Goal: Task Accomplishment & Management: Use online tool/utility

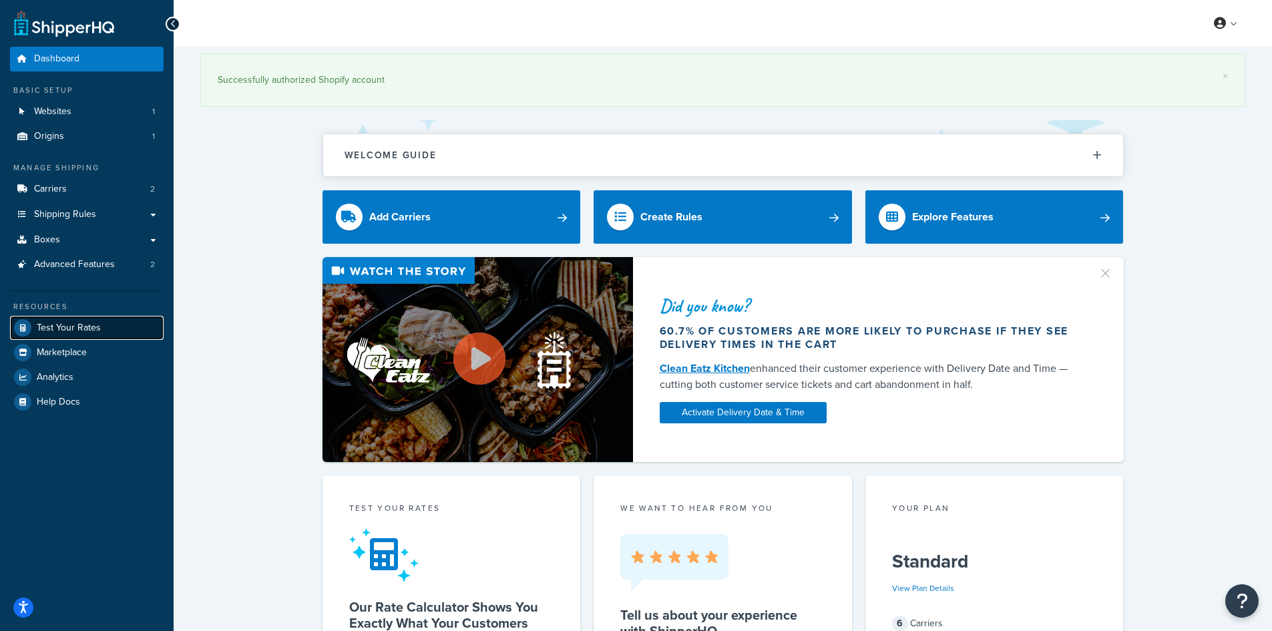
click at [73, 322] on span "Test Your Rates" at bounding box center [69, 327] width 64 height 11
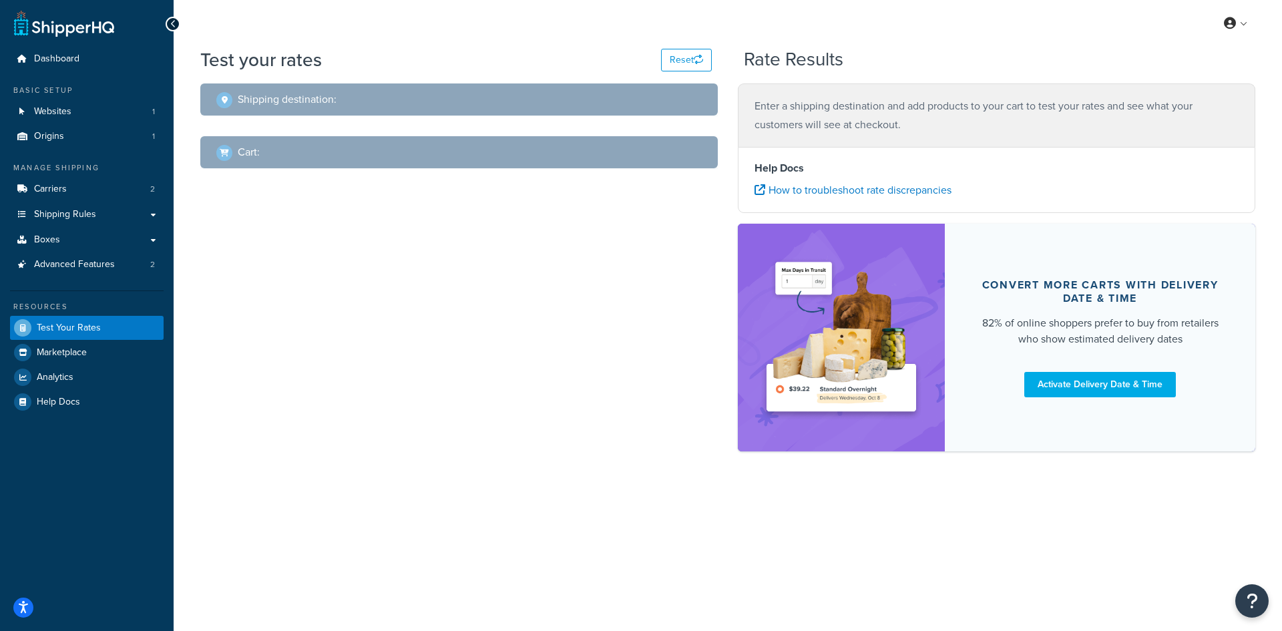
select select "TX"
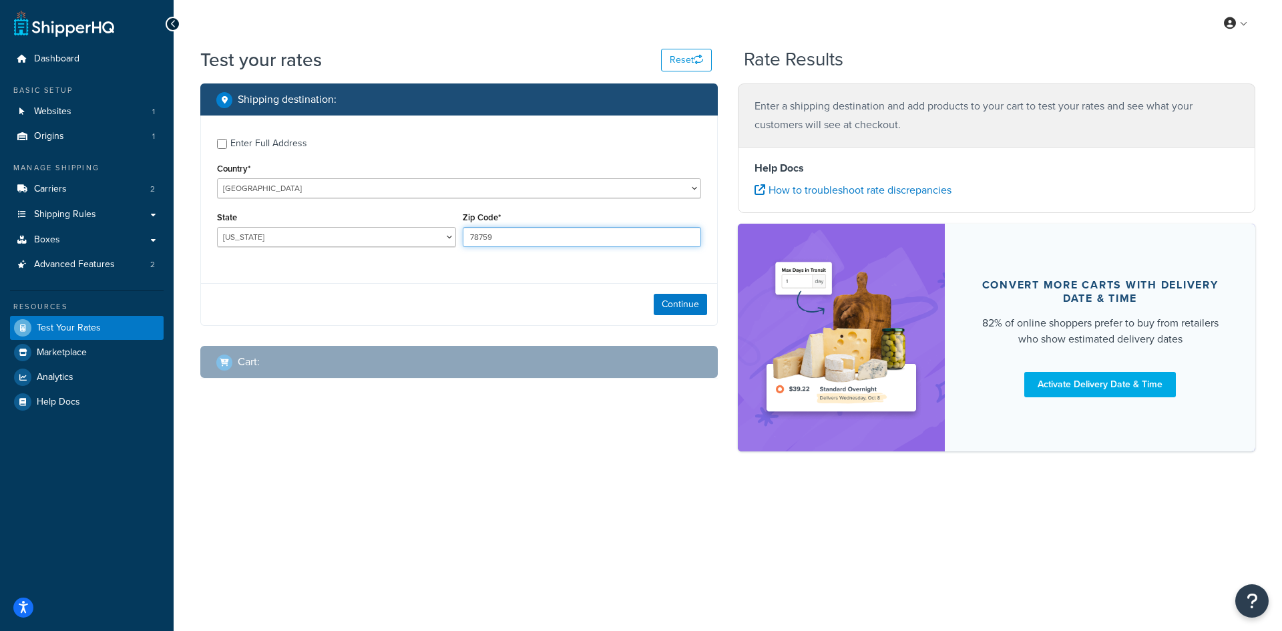
click at [482, 229] on input "78759" at bounding box center [582, 237] width 239 height 20
click at [481, 229] on input "78759" at bounding box center [582, 237] width 239 height 20
click at [467, 230] on input "78759" at bounding box center [582, 237] width 239 height 20
paste input "87104"
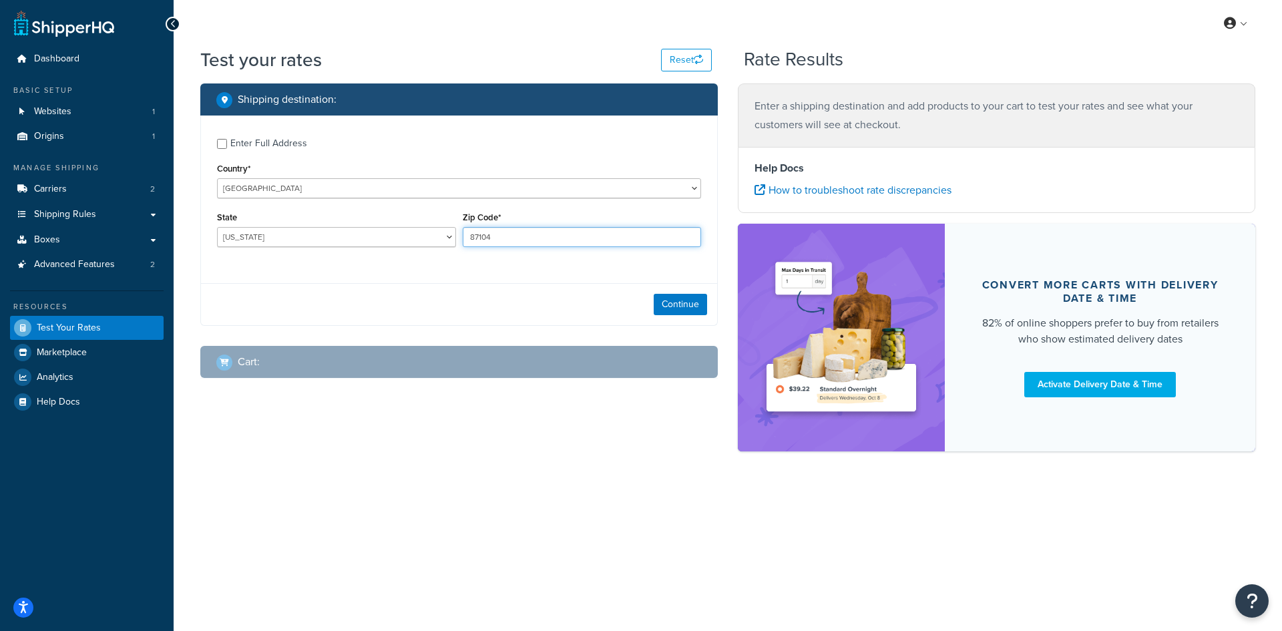
type input "87104"
click at [296, 235] on select "Alabama Alaska American Samoa Arizona Arkansas Armed Forces Americas Armed Forc…" at bounding box center [336, 237] width 239 height 20
select select "NM"
click at [217, 227] on select "Alabama Alaska American Samoa Arizona Arkansas Armed Forces Americas Armed Forc…" at bounding box center [336, 237] width 239 height 20
click at [665, 305] on button "Continue" at bounding box center [680, 304] width 53 height 21
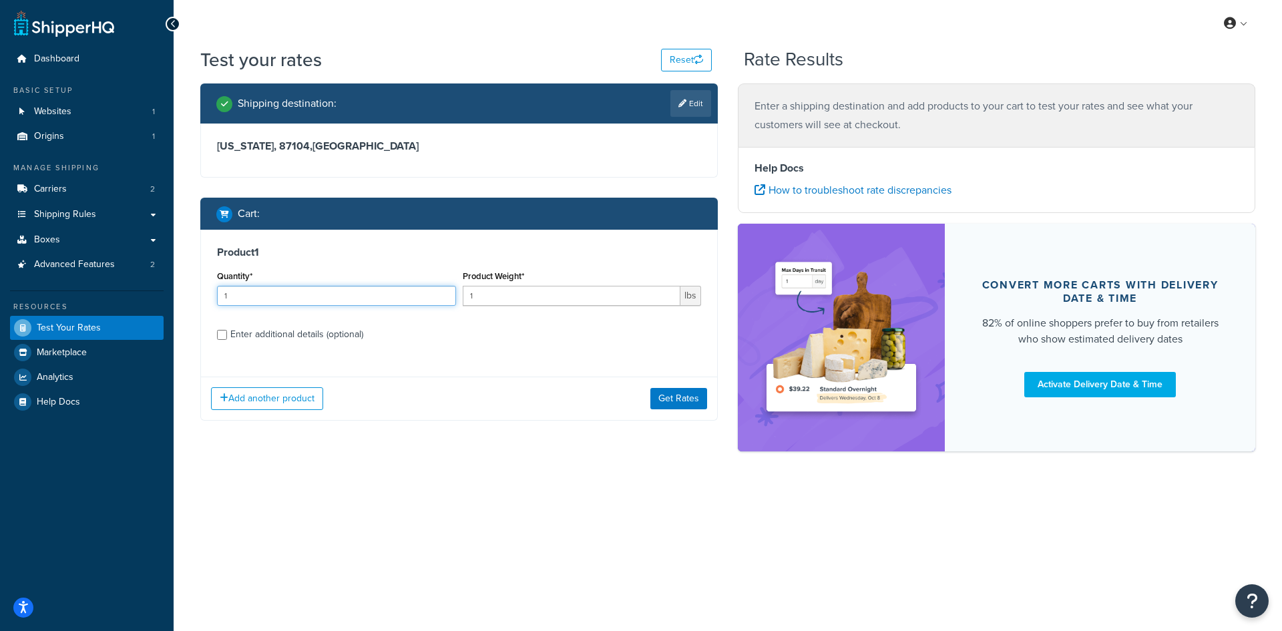
click at [266, 298] on input "1" at bounding box center [336, 296] width 239 height 20
type input "100"
click at [559, 289] on input "1" at bounding box center [572, 296] width 218 height 20
click at [476, 298] on input ".40" at bounding box center [572, 296] width 218 height 20
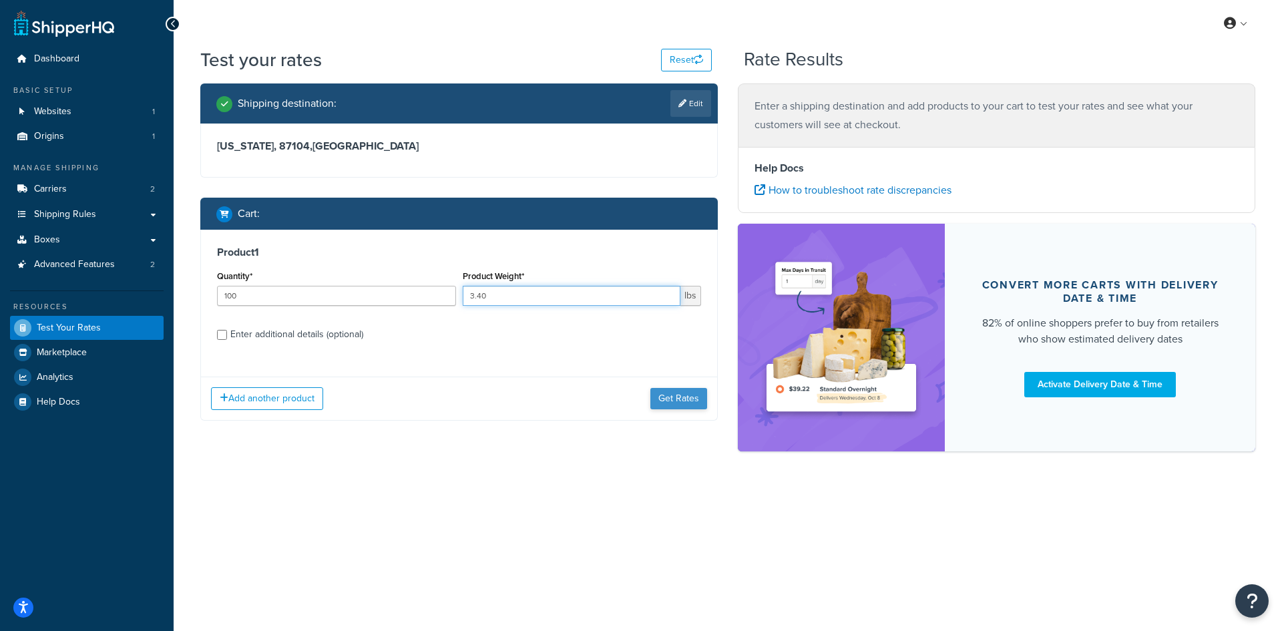
type input "3.40"
click at [666, 398] on button "Get Rates" at bounding box center [678, 398] width 57 height 21
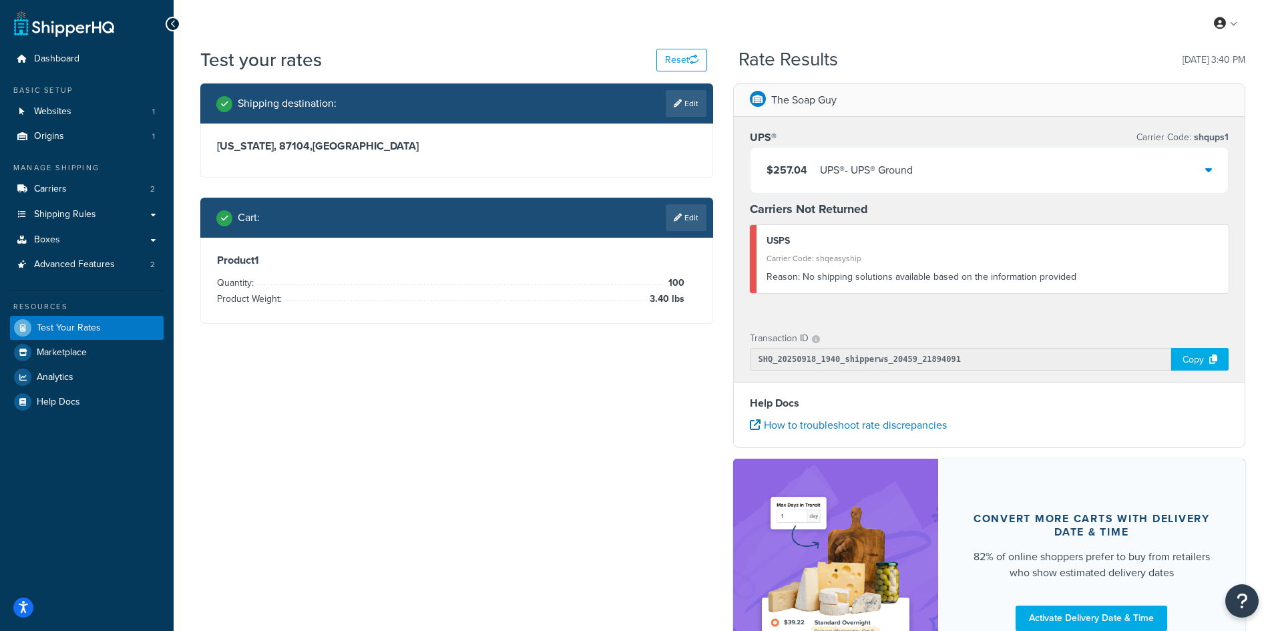
click at [1104, 183] on div "$257.04 UPS® - UPS® Ground" at bounding box center [989, 170] width 478 height 45
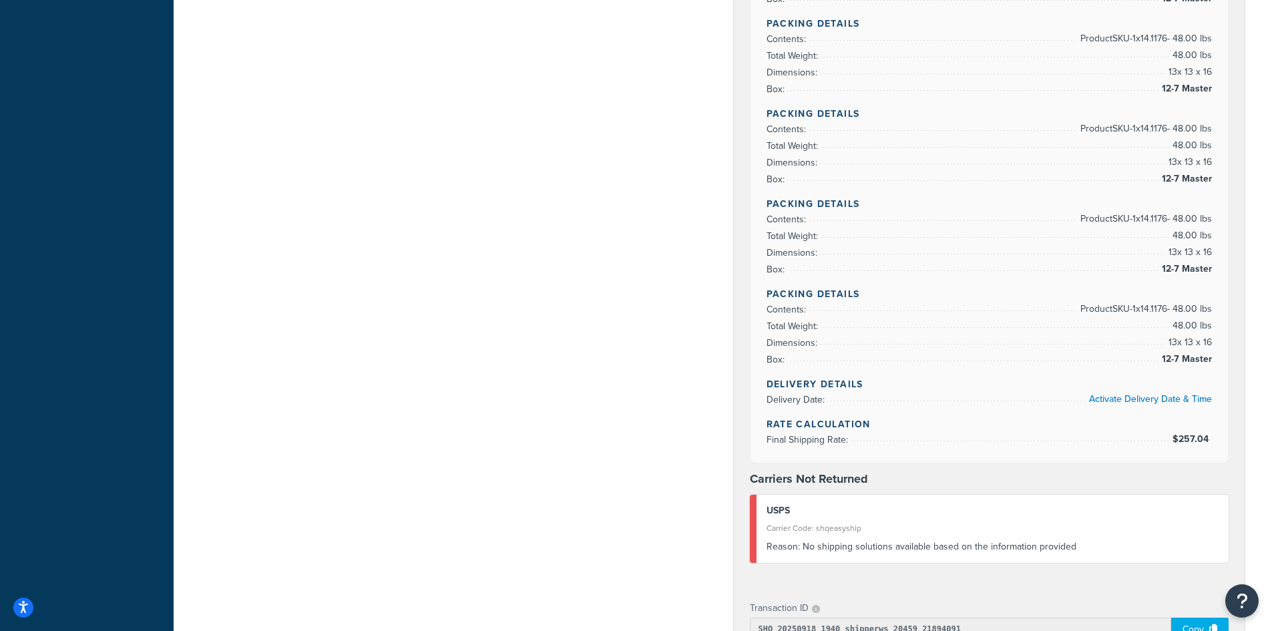
scroll to position [734, 0]
